Goal: Check status: Check status

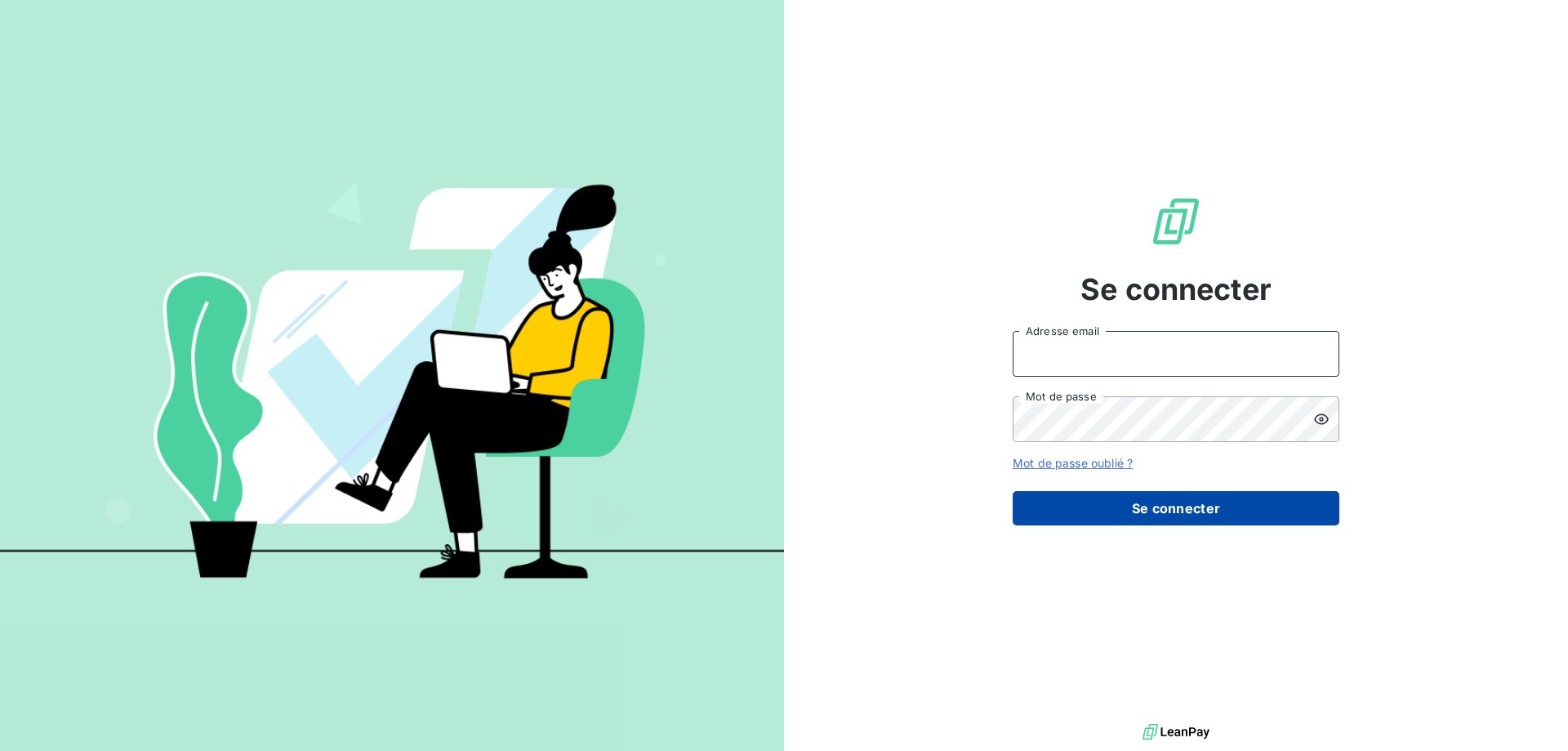
type input "[EMAIL_ADDRESS][DOMAIN_NAME]"
click at [1127, 506] on button "Se connecter" at bounding box center [1176, 509] width 327 height 34
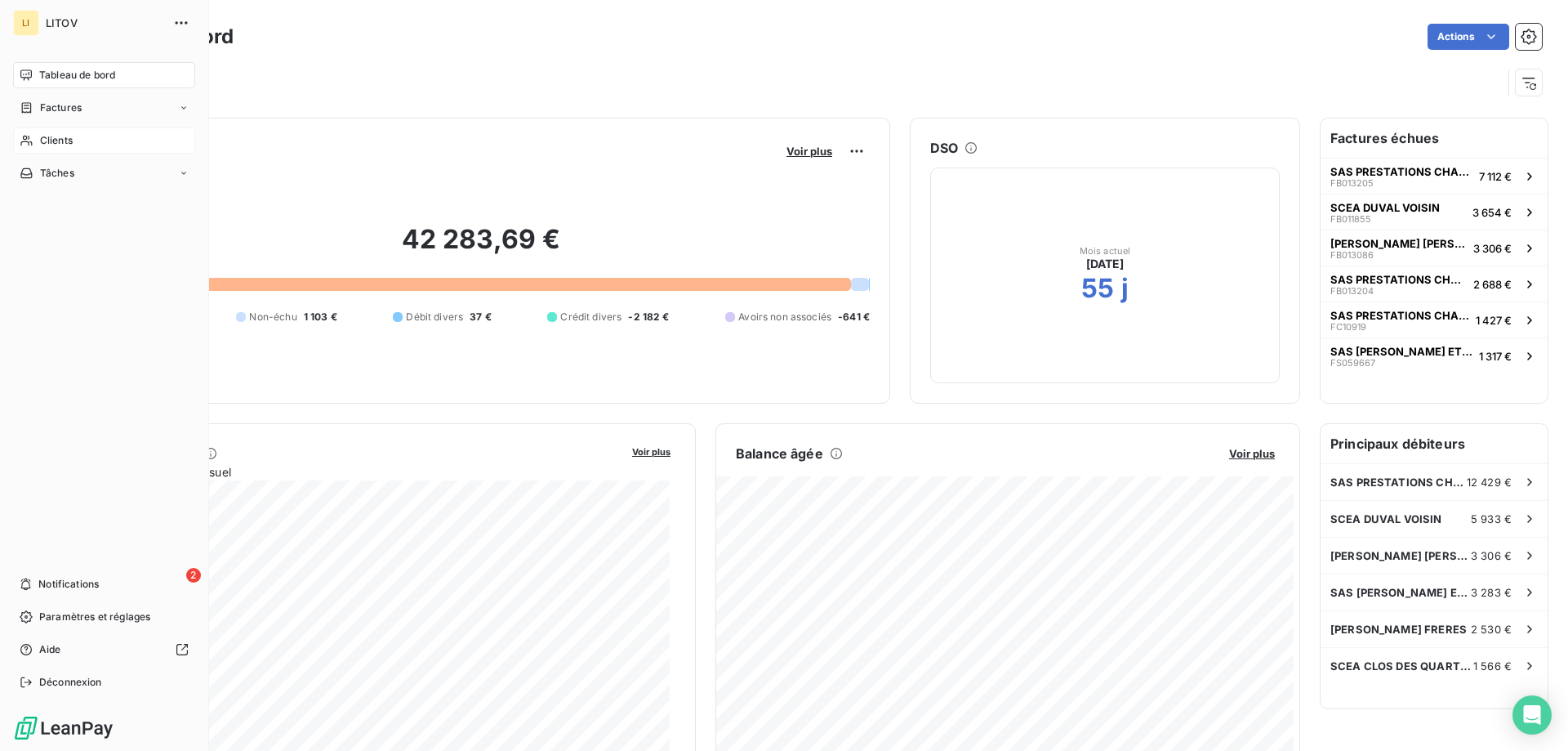
click at [30, 145] on icon at bounding box center [26, 141] width 14 height 13
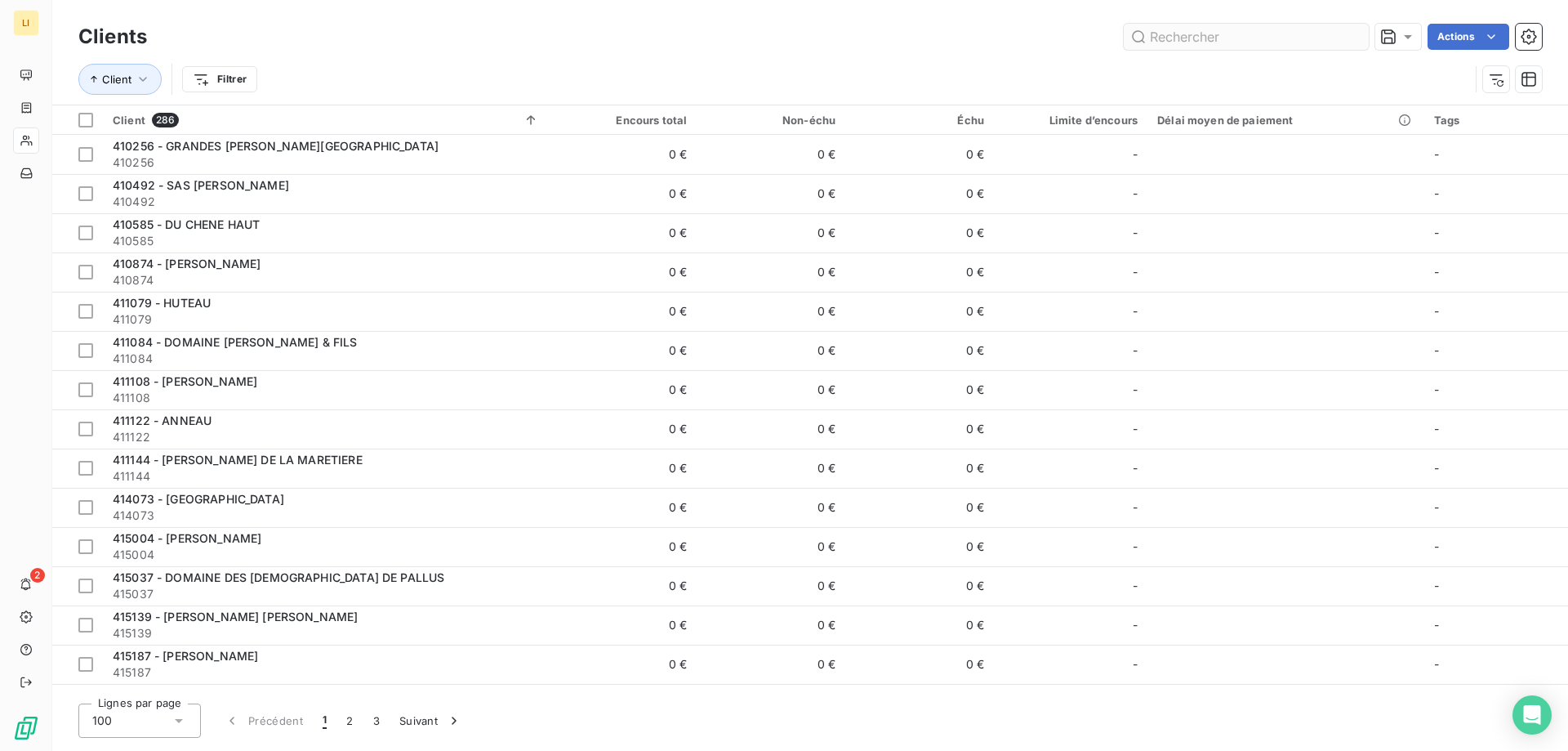
click at [1168, 30] on input "text" at bounding box center [1246, 37] width 245 height 26
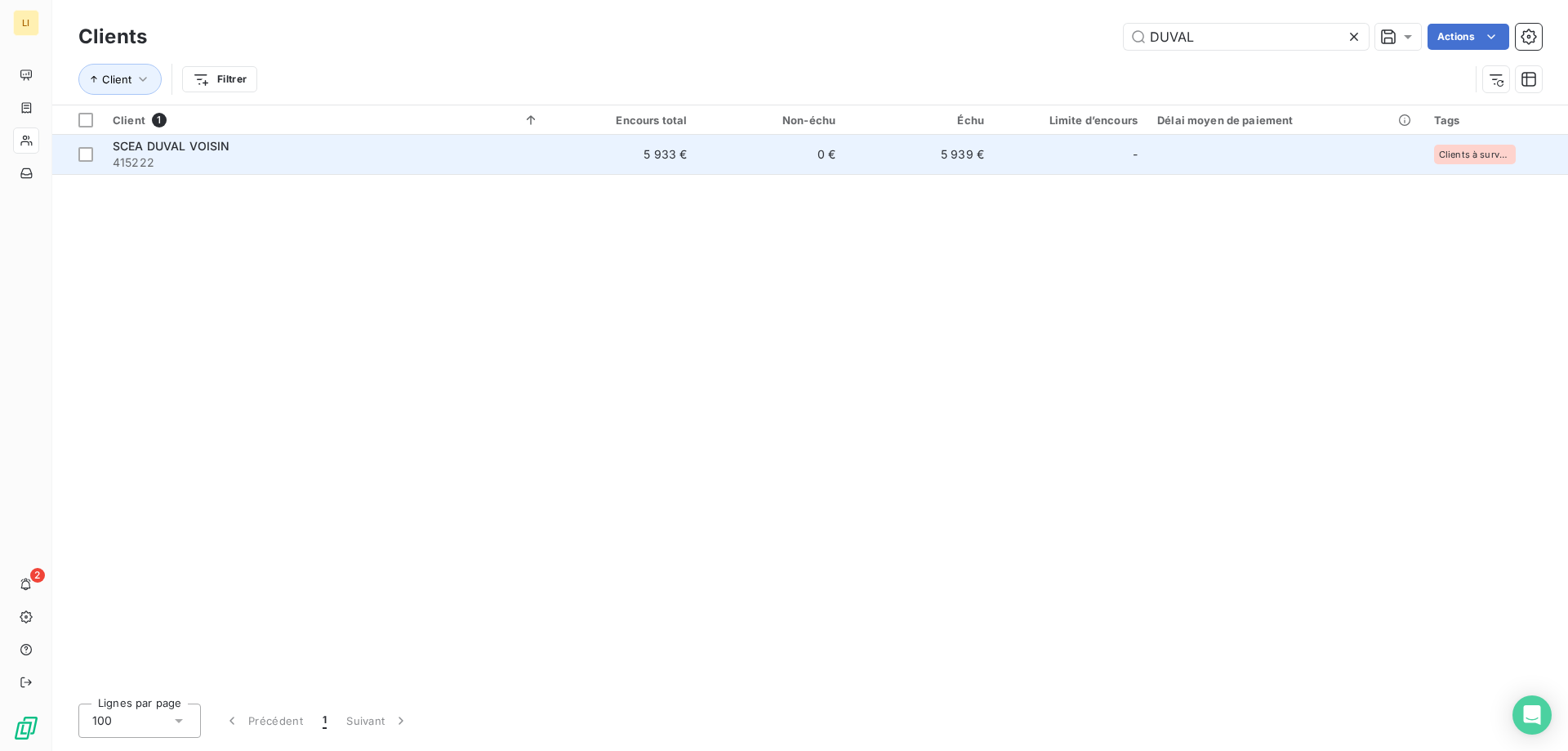
type input "DUVAL"
click at [657, 165] on td "5 933 €" at bounding box center [623, 155] width 149 height 39
